Goal: Feedback & Contribution: Contribute content

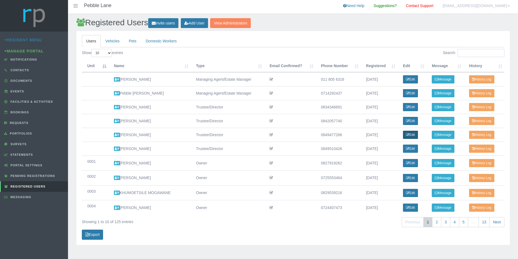
click at [409, 137] on link "Edit" at bounding box center [410, 135] width 15 height 8
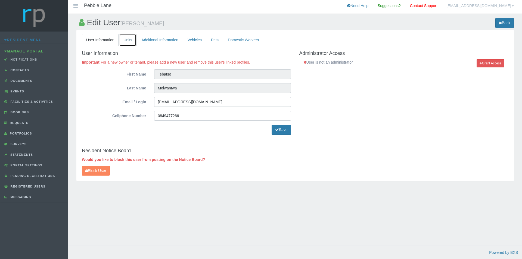
click at [129, 41] on link "Units" at bounding box center [127, 40] width 17 height 12
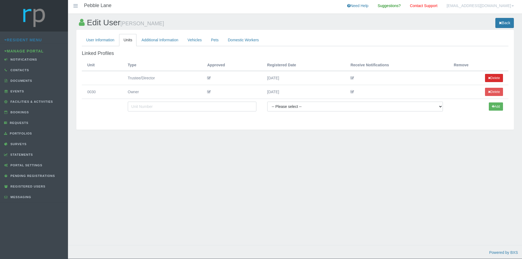
click at [496, 78] on button "Delete" at bounding box center [494, 78] width 18 height 8
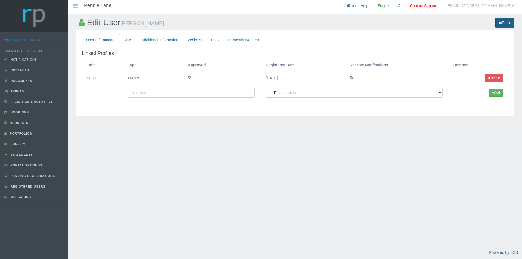
click at [509, 23] on link "Back" at bounding box center [504, 23] width 18 height 10
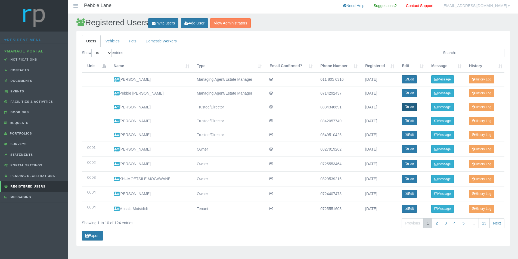
click at [411, 107] on link "Edit" at bounding box center [409, 107] width 15 height 8
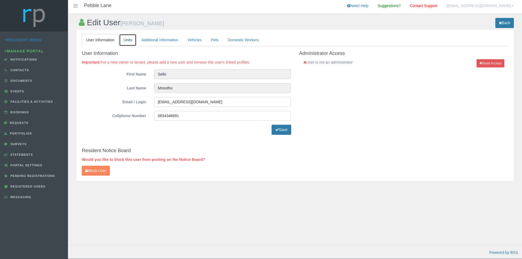
click at [124, 39] on link "Units" at bounding box center [127, 40] width 17 height 12
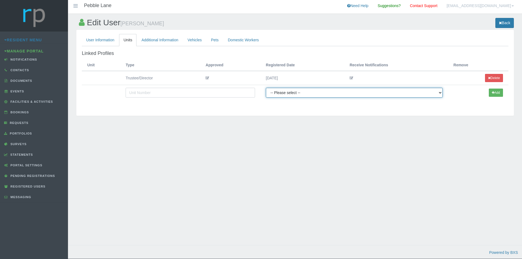
click at [437, 93] on select "-- Please select -- Managing Agent/Estate Manager Trustee/Director Estate Agent…" at bounding box center [354, 93] width 177 height 10
select select "OWNER"
click at [266, 88] on select "-- Please select -- Managing Agent/Estate Manager Trustee/Director Estate Agent…" at bounding box center [354, 93] width 177 height 10
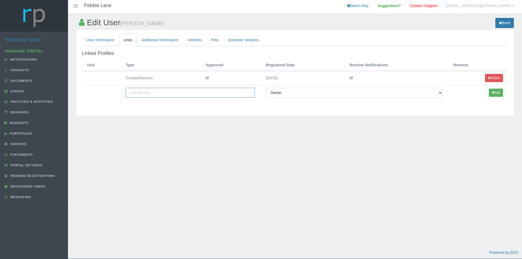
click at [209, 93] on input "text" at bounding box center [190, 93] width 129 height 10
type input "42"
click at [495, 91] on button "Add" at bounding box center [496, 93] width 14 height 8
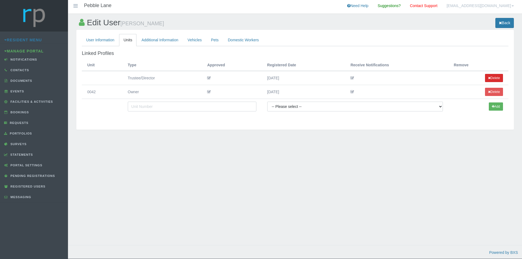
click at [491, 78] on button "Delete" at bounding box center [494, 78] width 18 height 8
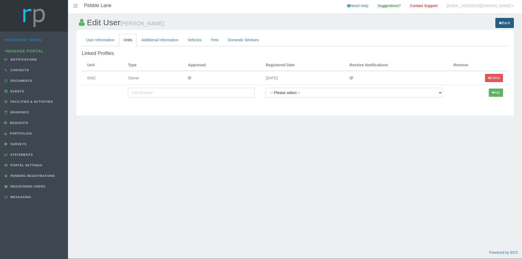
click at [505, 24] on link "Back" at bounding box center [504, 23] width 18 height 10
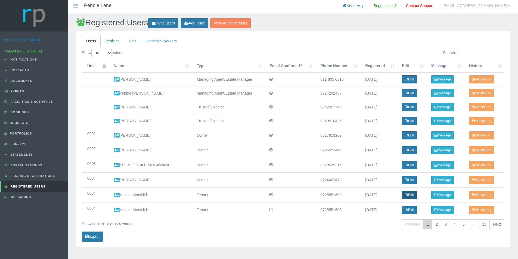
click at [412, 197] on link "Edit" at bounding box center [409, 195] width 15 height 8
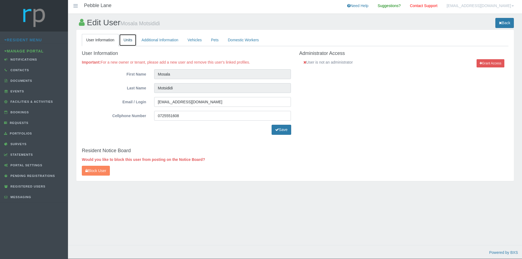
click at [124, 38] on link "Units" at bounding box center [127, 40] width 17 height 12
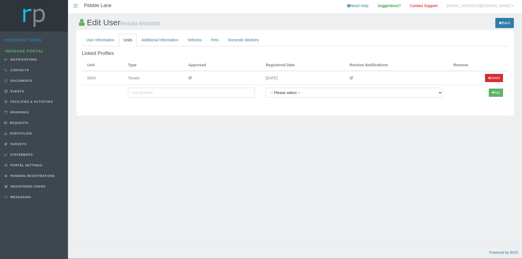
click at [494, 77] on button "Delete" at bounding box center [494, 78] width 18 height 8
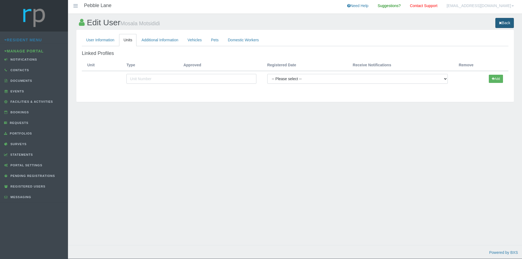
click at [506, 20] on link "Back" at bounding box center [504, 23] width 18 height 10
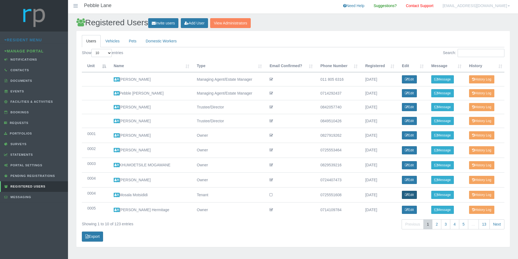
click at [405, 194] on icon at bounding box center [406, 194] width 3 height 3
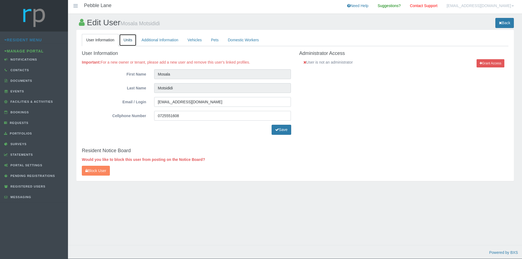
click at [129, 42] on link "Units" at bounding box center [127, 40] width 17 height 12
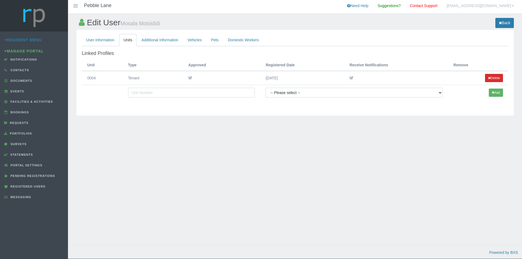
click at [495, 77] on button "Delete" at bounding box center [494, 78] width 18 height 8
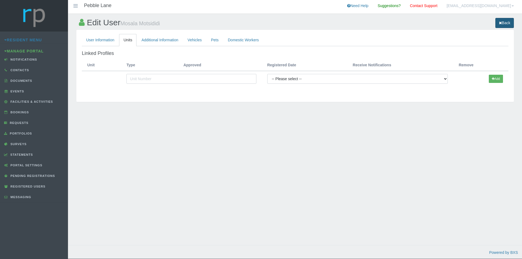
click at [499, 24] on icon at bounding box center [500, 23] width 3 height 4
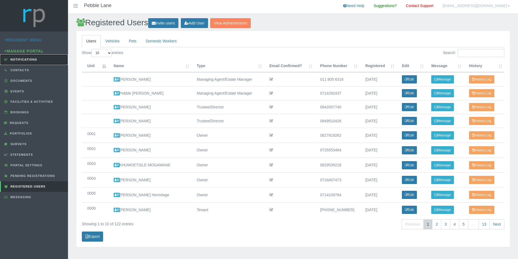
click at [34, 60] on span "Notifications" at bounding box center [23, 59] width 28 height 3
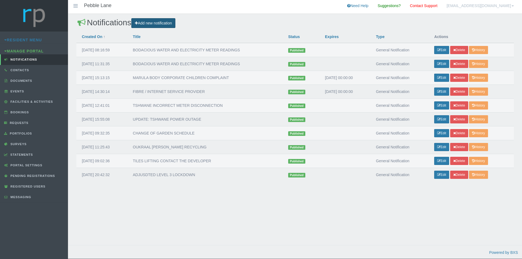
click at [165, 23] on link "Add new notification" at bounding box center [153, 23] width 44 height 10
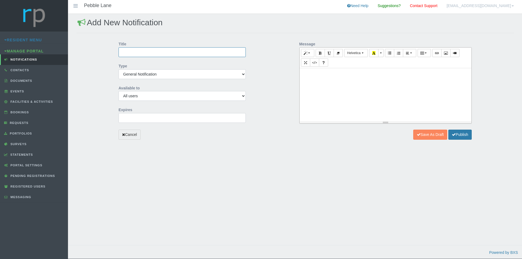
click at [147, 52] on input "Title" at bounding box center [181, 52] width 127 height 10
type input "CRAFT HOMES COURTESY NOTICE - WALLS"
click at [149, 120] on input "2025-08-22 00:00:00" at bounding box center [181, 118] width 127 height 10
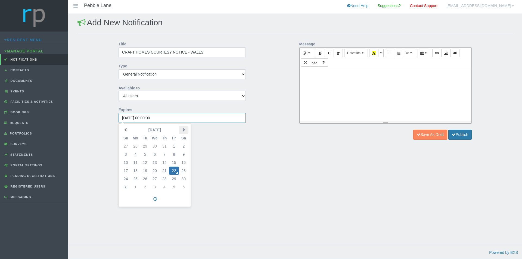
click at [184, 132] on th at bounding box center [184, 130] width 10 height 8
click at [127, 186] on td "30" at bounding box center [126, 187] width 10 height 8
type input "2025-11-30 00:00:00"
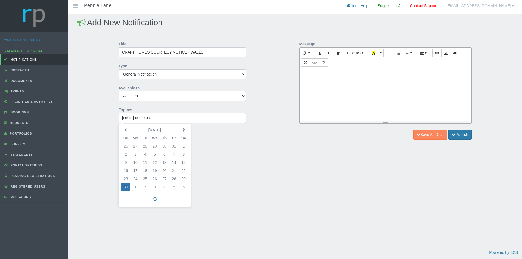
click at [307, 85] on div at bounding box center [385, 94] width 172 height 53
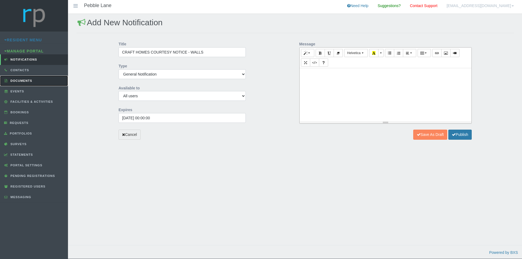
click at [24, 80] on span "Documents" at bounding box center [20, 80] width 23 height 3
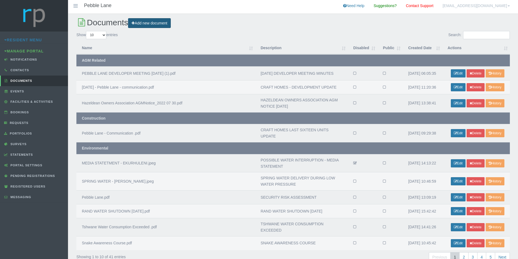
click at [139, 24] on link "Add new document" at bounding box center [149, 23] width 43 height 10
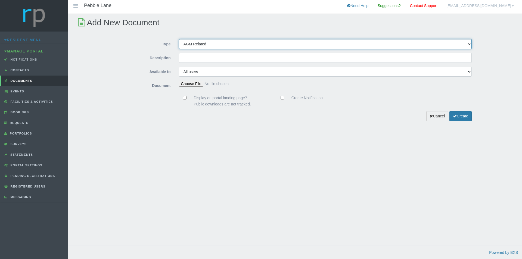
click at [216, 44] on select "AGM Related News Article Construction Environmental Financial Documents General…" at bounding box center [325, 44] width 293 height 10
select select "CONSTRUCT"
click at [179, 39] on select "AGM Related News Article Construction Environmental Financial Documents General…" at bounding box center [325, 44] width 293 height 10
click at [194, 59] on input "Description" at bounding box center [325, 58] width 293 height 10
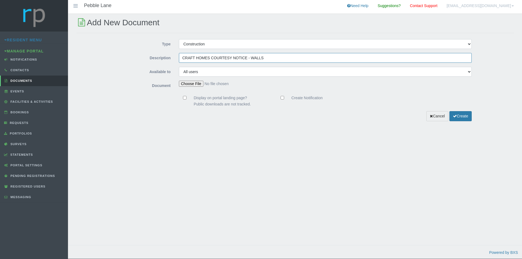
type input "CRAFT HOMES COURTESY NOTICE - WALLS"
click at [196, 82] on input "file" at bounding box center [215, 84] width 72 height 6
click at [369, 57] on input "CRAFT HOMES COURTESY NOTICE - WALLS" at bounding box center [325, 58] width 293 height 10
click at [194, 83] on input "file" at bounding box center [215, 84] width 72 height 6
type input "C:\fakepath\Pebble Lane Yard wall communication.pdf"
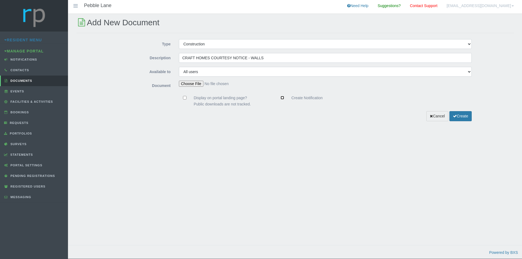
click at [282, 98] on input "Create Notification" at bounding box center [282, 98] width 4 height 4
checkbox input "true"
click at [461, 119] on button "Create" at bounding box center [460, 116] width 22 height 10
